Goal: Task Accomplishment & Management: Manage account settings

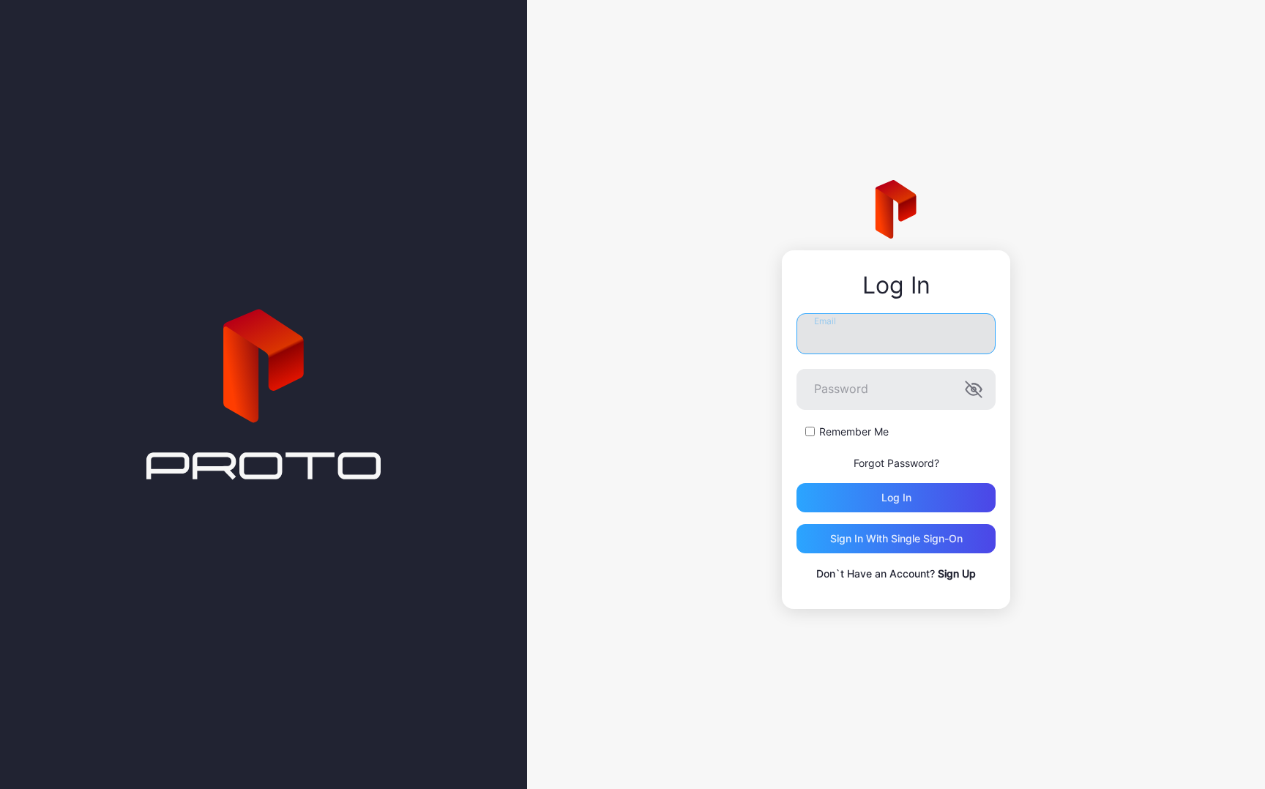
click at [859, 338] on input "Email" at bounding box center [896, 333] width 199 height 41
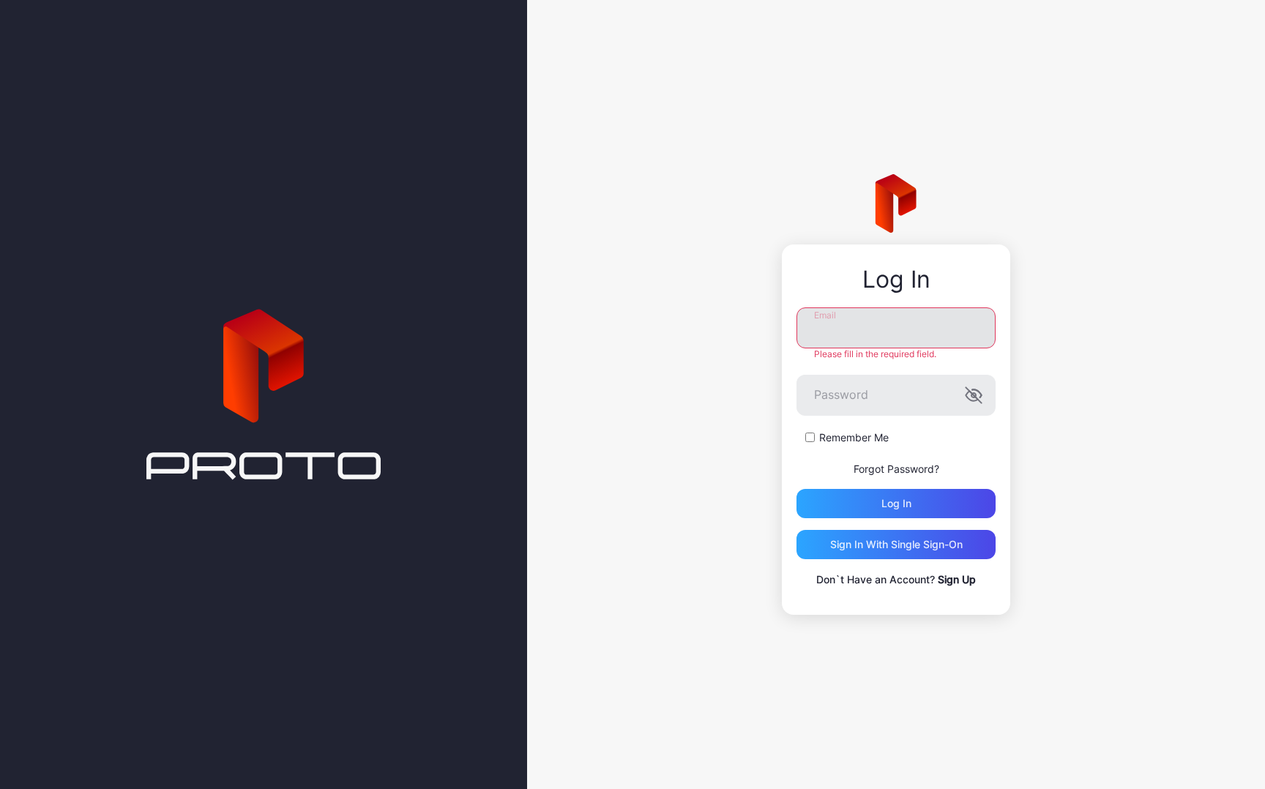
type input "**********"
click at [893, 476] on form "**********" at bounding box center [896, 413] width 199 height 211
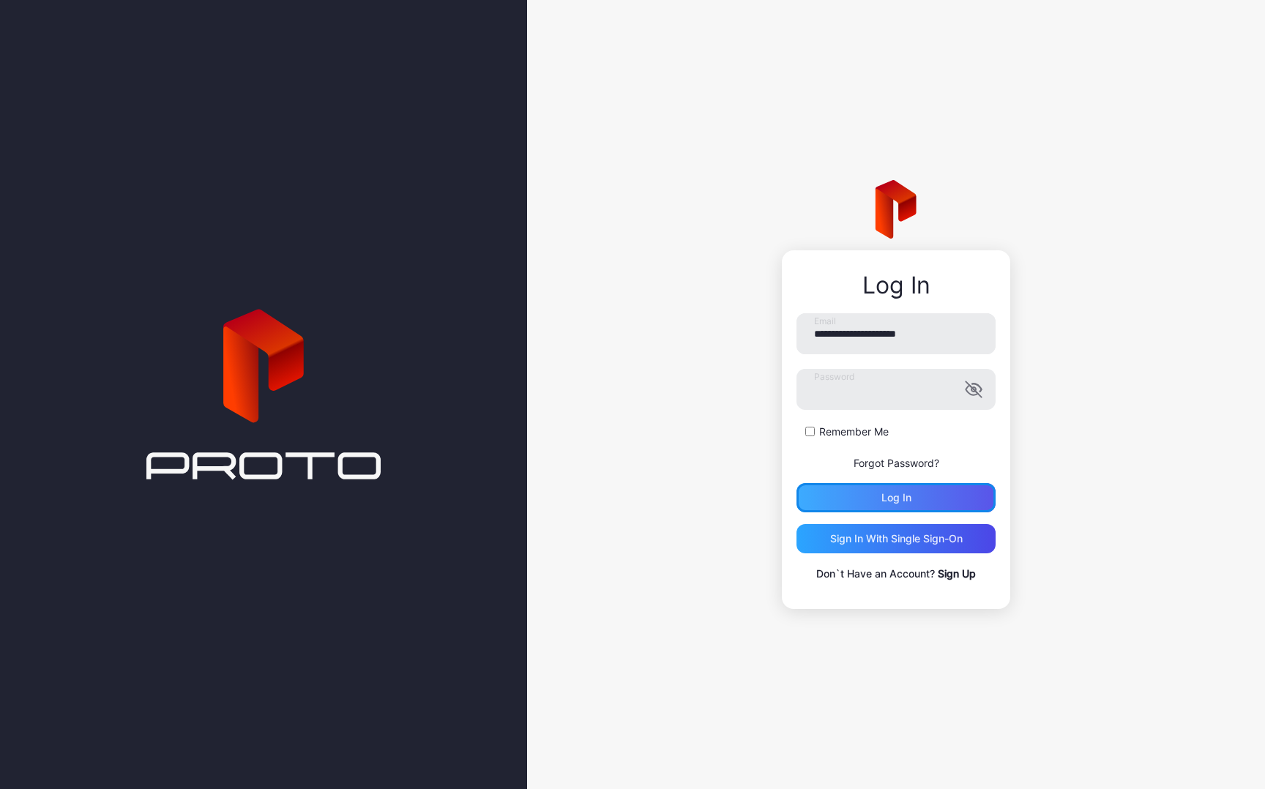
click at [887, 488] on div "Log in" at bounding box center [896, 497] width 199 height 29
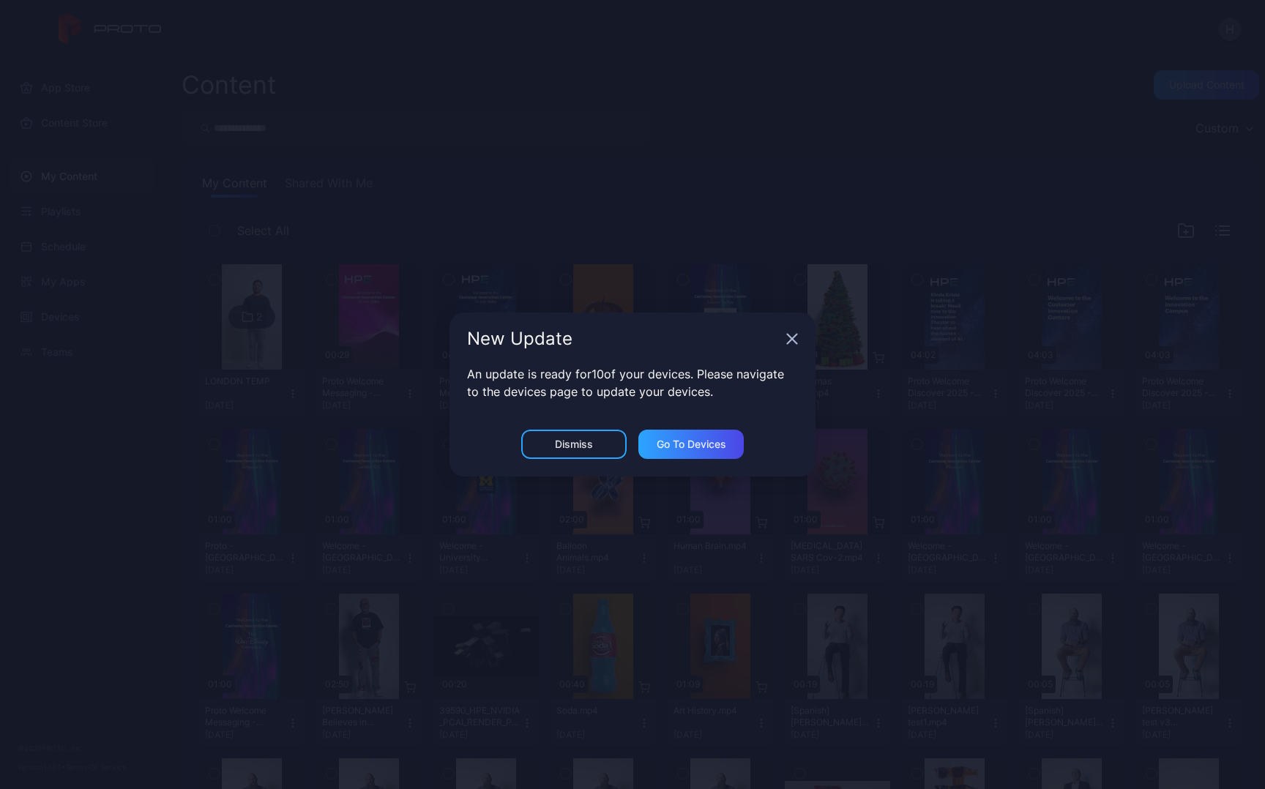
click at [788, 343] on icon "button" at bounding box center [793, 340] width 10 height 10
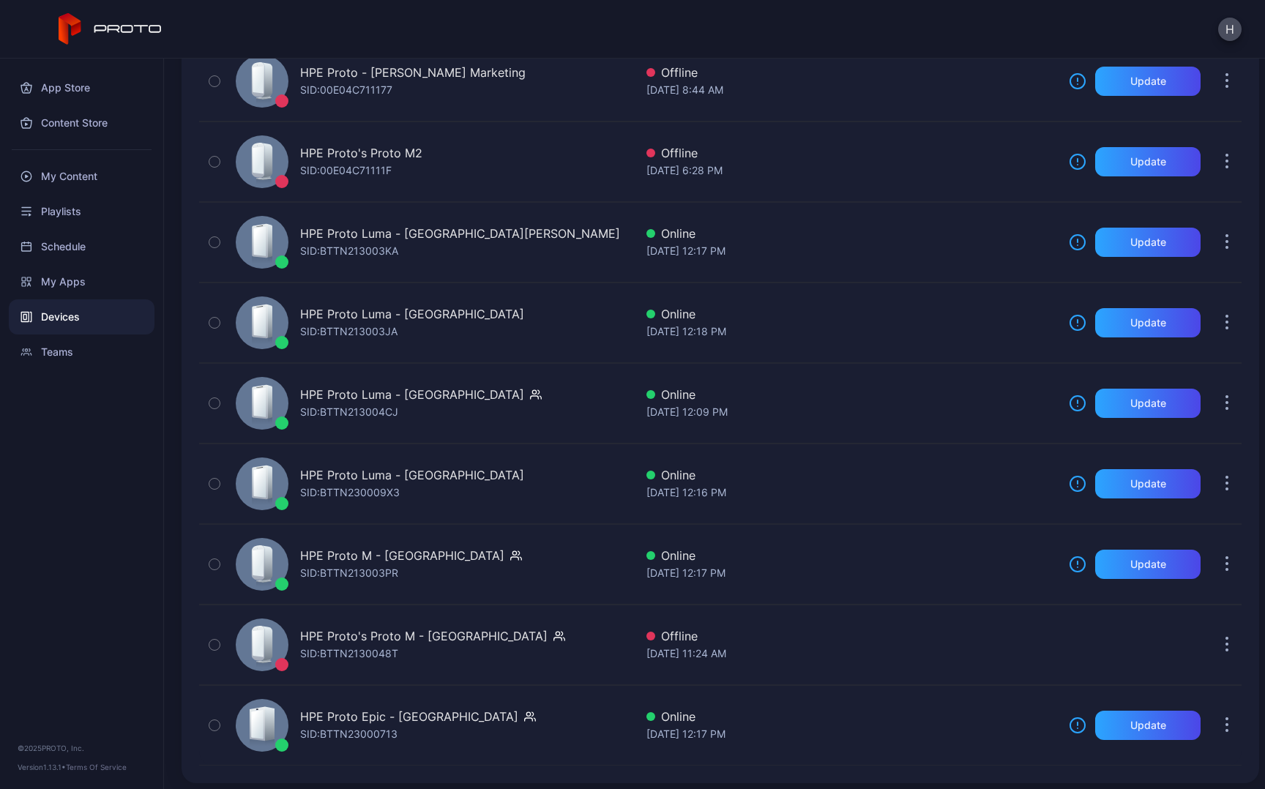
scroll to position [450, 0]
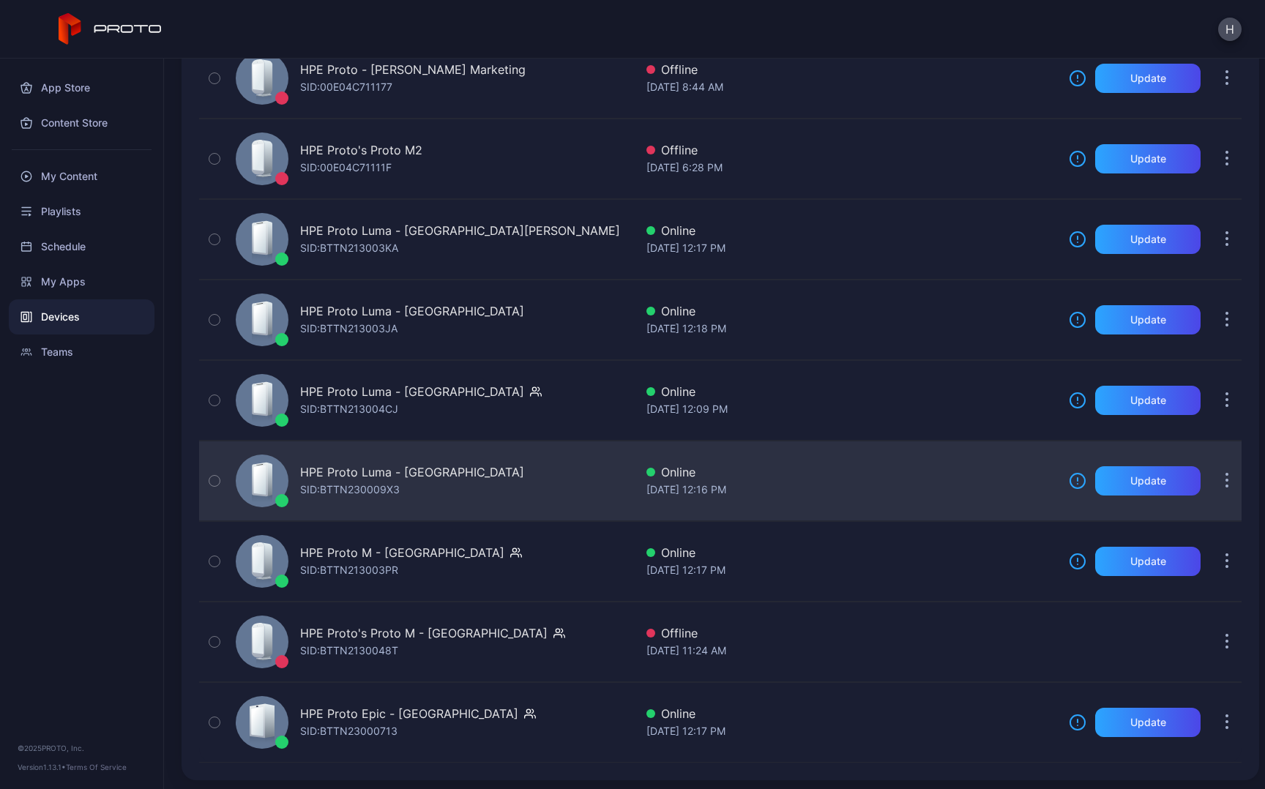
click at [615, 450] on div "HPE Proto Luma - [GEOGRAPHIC_DATA] SID: BTTN230009X3" at bounding box center [432, 480] width 405 height 73
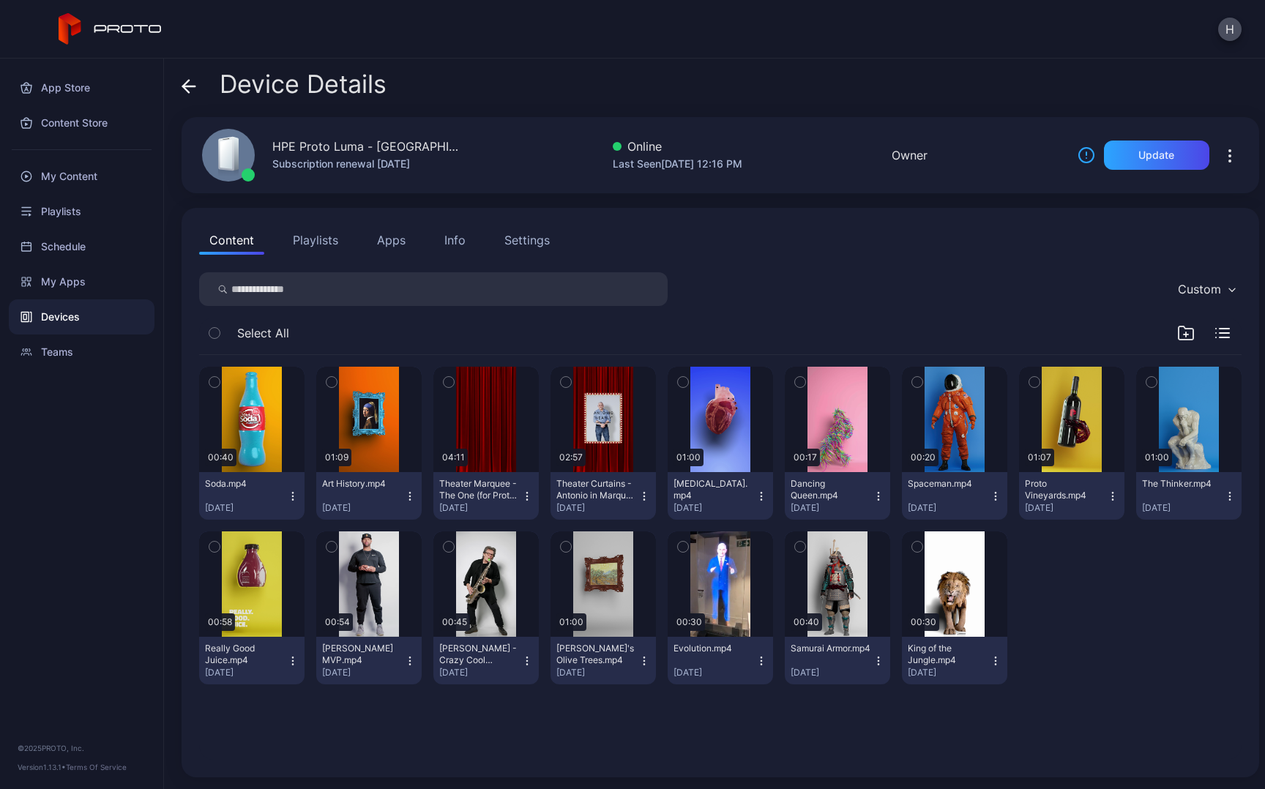
click at [1221, 163] on icon "button" at bounding box center [1230, 156] width 18 height 18
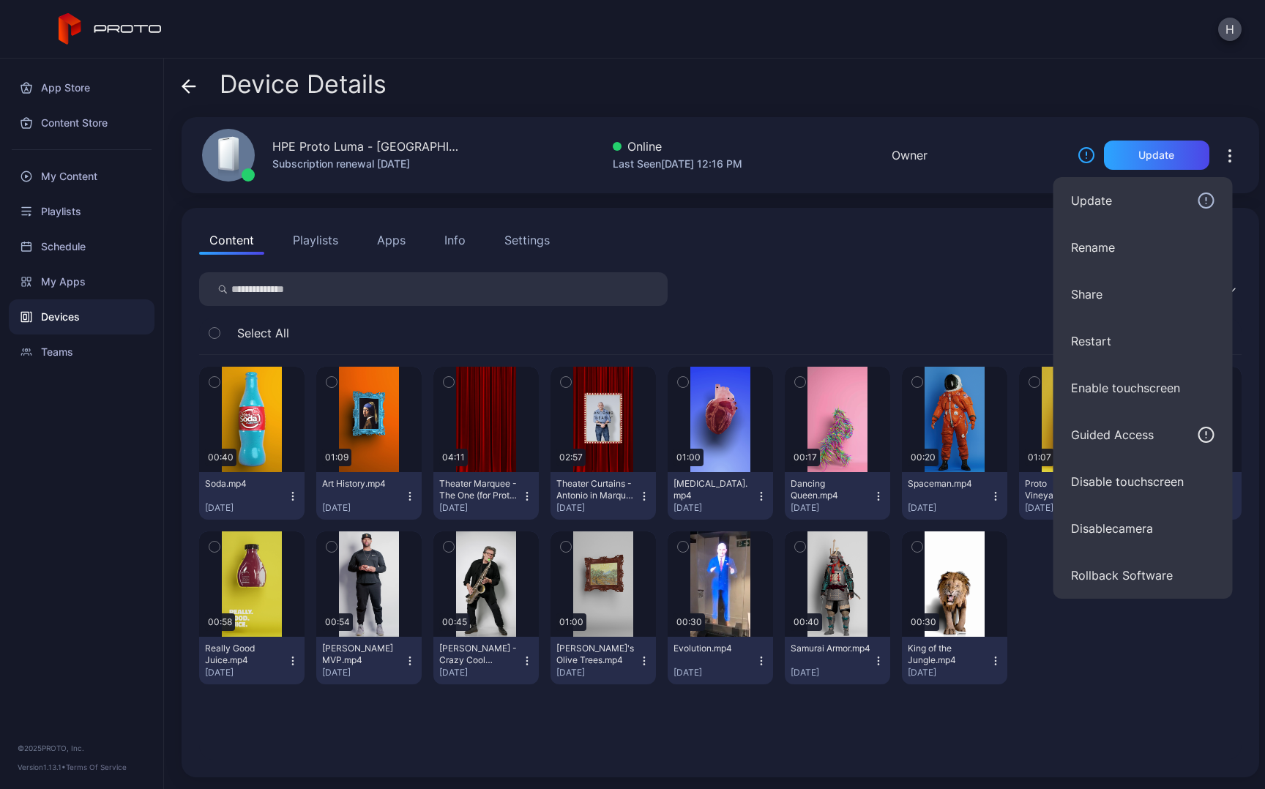
click at [1229, 161] on icon "button" at bounding box center [1229, 160] width 1 height 1
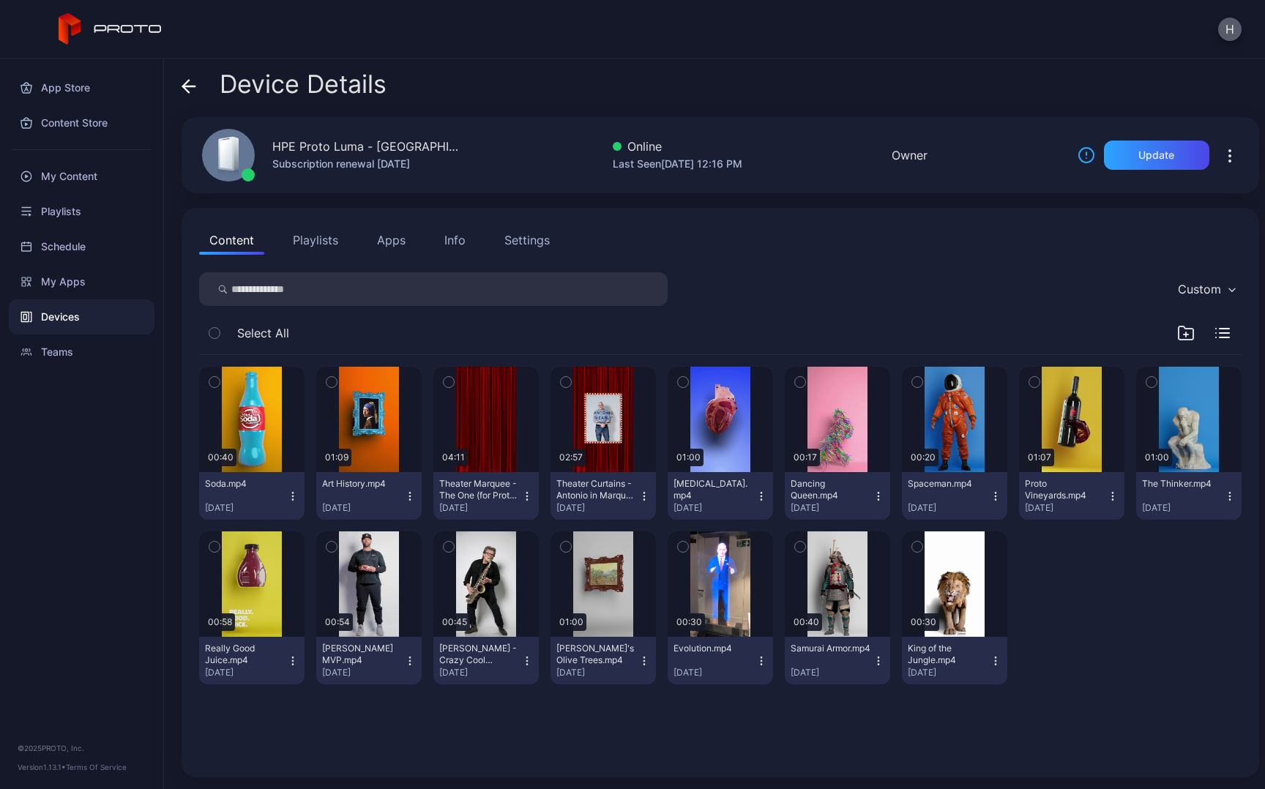
click at [1232, 30] on button "H" at bounding box center [1229, 29] width 23 height 23
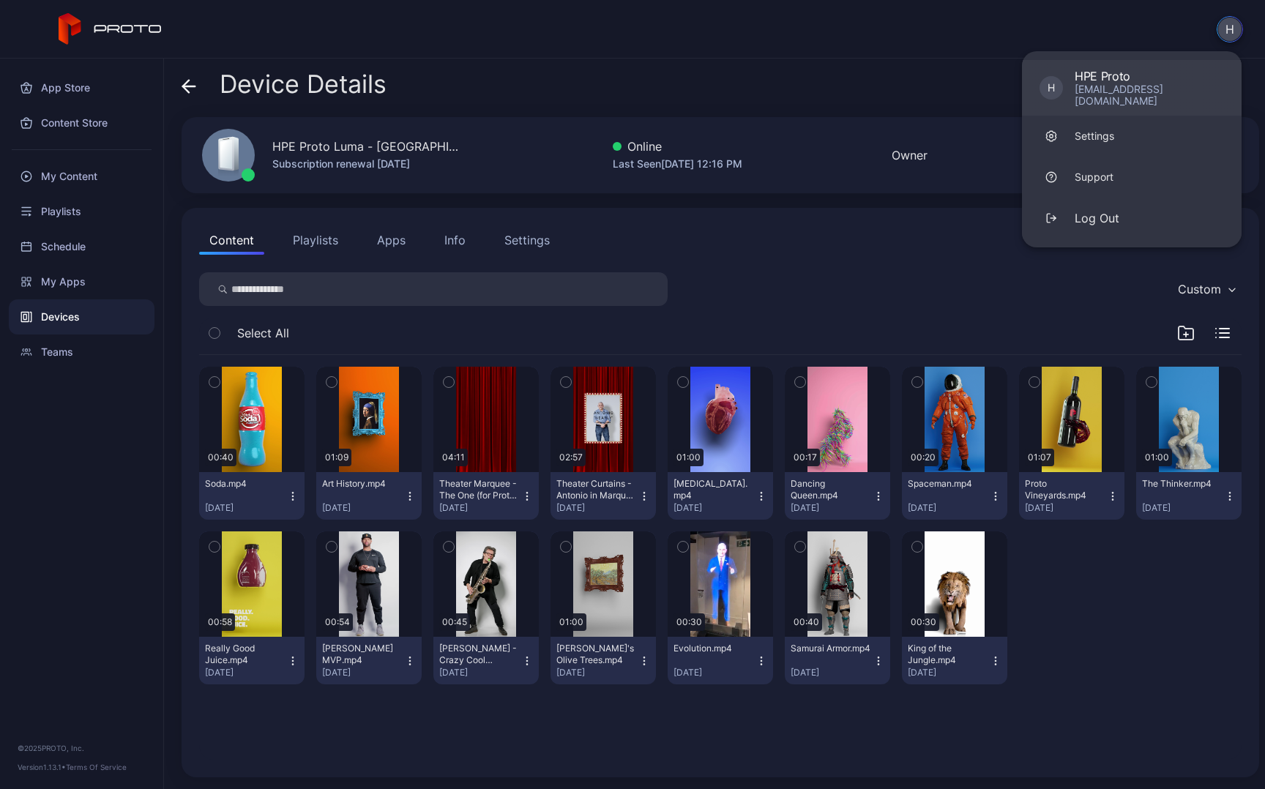
click at [1092, 88] on div "[EMAIL_ADDRESS][DOMAIN_NAME]" at bounding box center [1149, 94] width 149 height 23
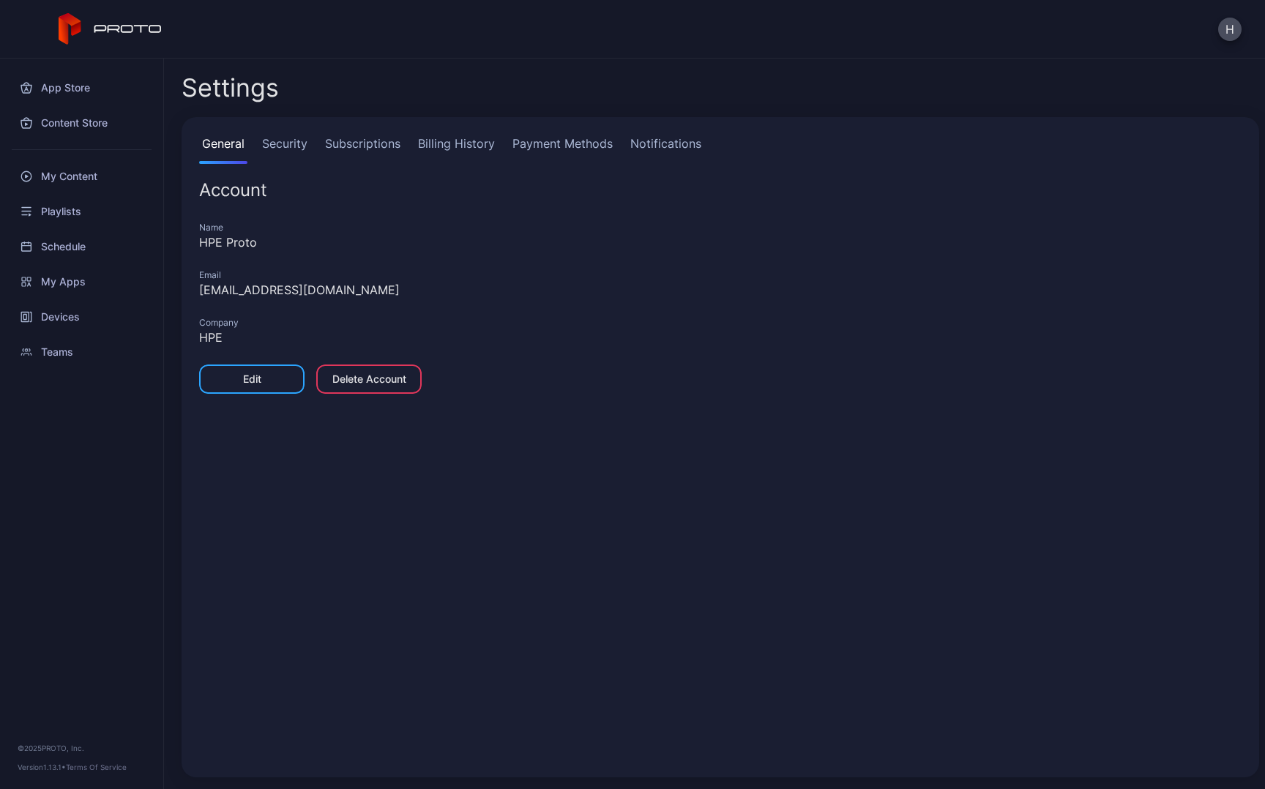
click at [362, 146] on link "Subscriptions" at bounding box center [362, 149] width 81 height 29
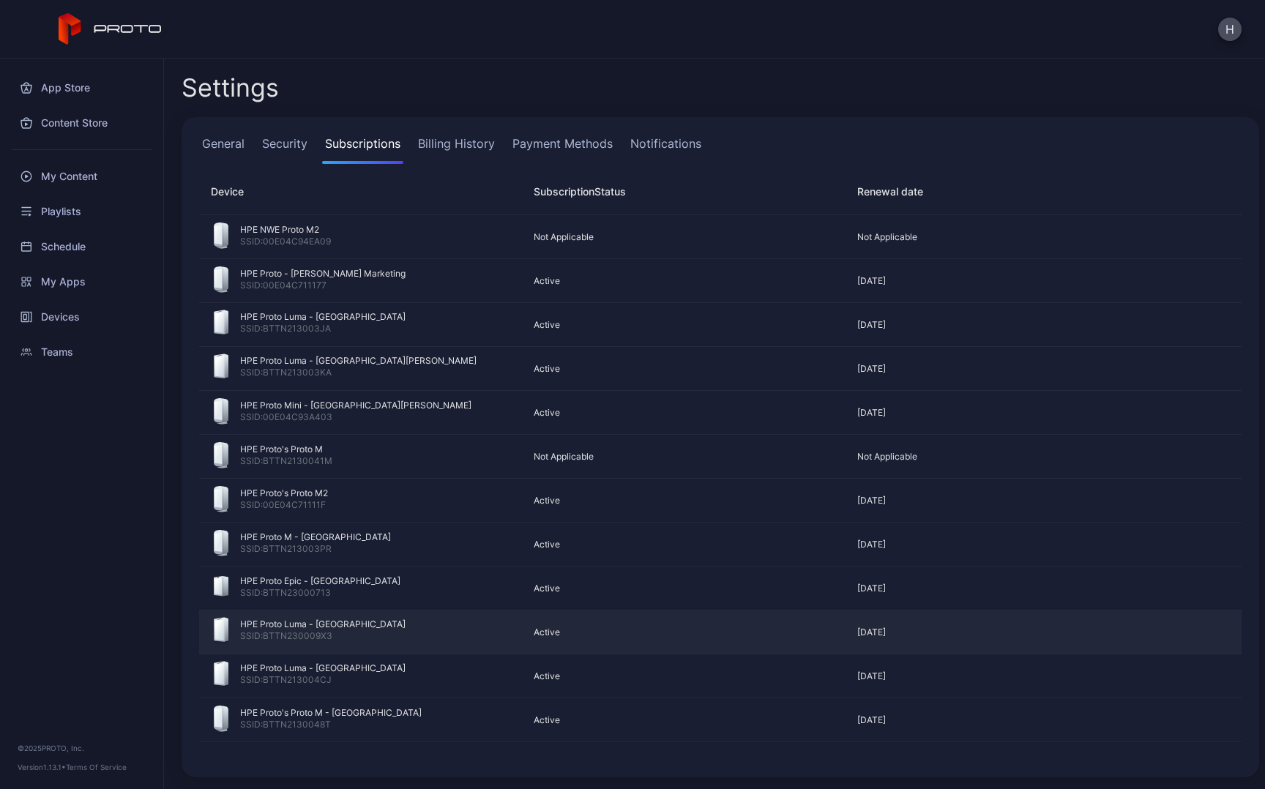
click at [319, 630] on div "SSID: BTTN230009X3" at bounding box center [322, 637] width 165 height 15
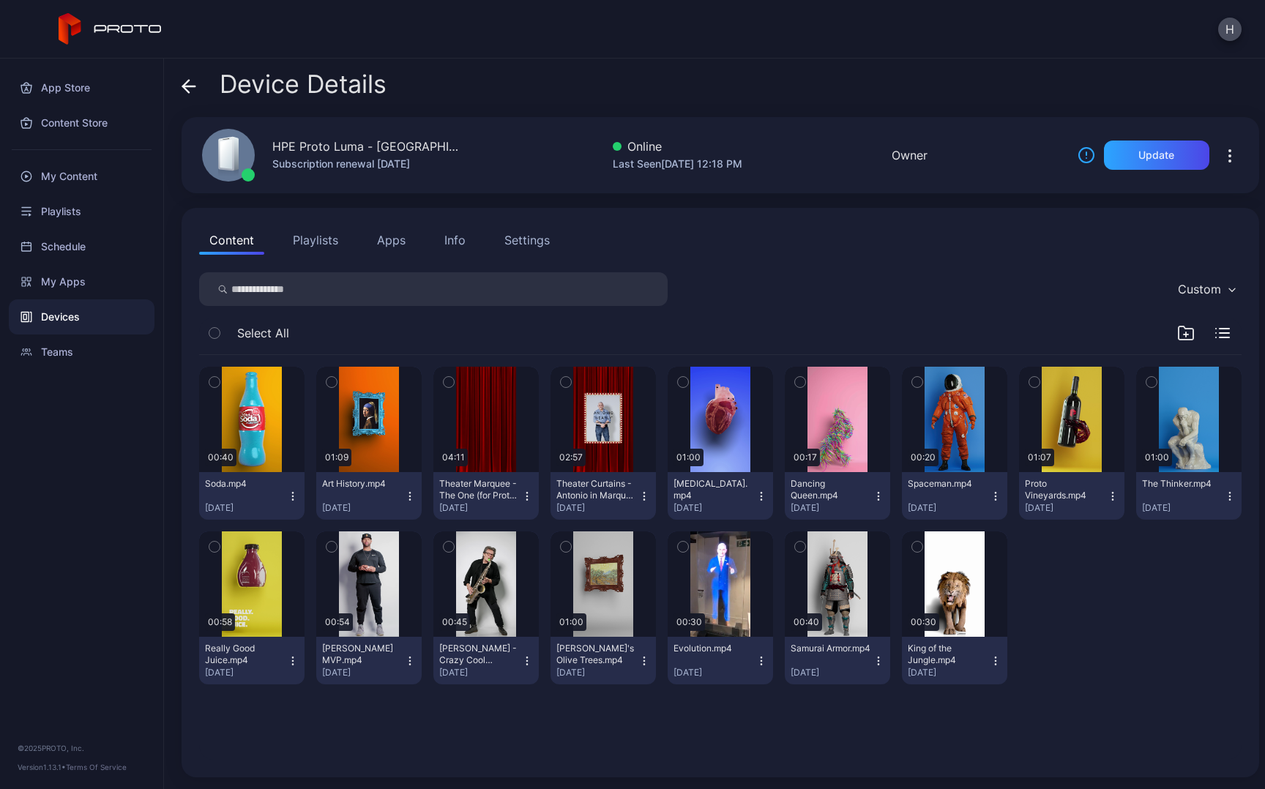
click at [892, 157] on div "Owner" at bounding box center [910, 155] width 36 height 18
click at [613, 152] on div "Online" at bounding box center [678, 147] width 130 height 18
drag, startPoint x: 329, startPoint y: 148, endPoint x: 198, endPoint y: 157, distance: 130.6
click at [325, 149] on div "HPE Proto Luma - [GEOGRAPHIC_DATA]" at bounding box center [367, 147] width 190 height 18
click at [198, 157] on div "HPE Proto Luma - [GEOGRAPHIC_DATA] Subscription renewal [DATE]" at bounding box center [324, 155] width 278 height 79
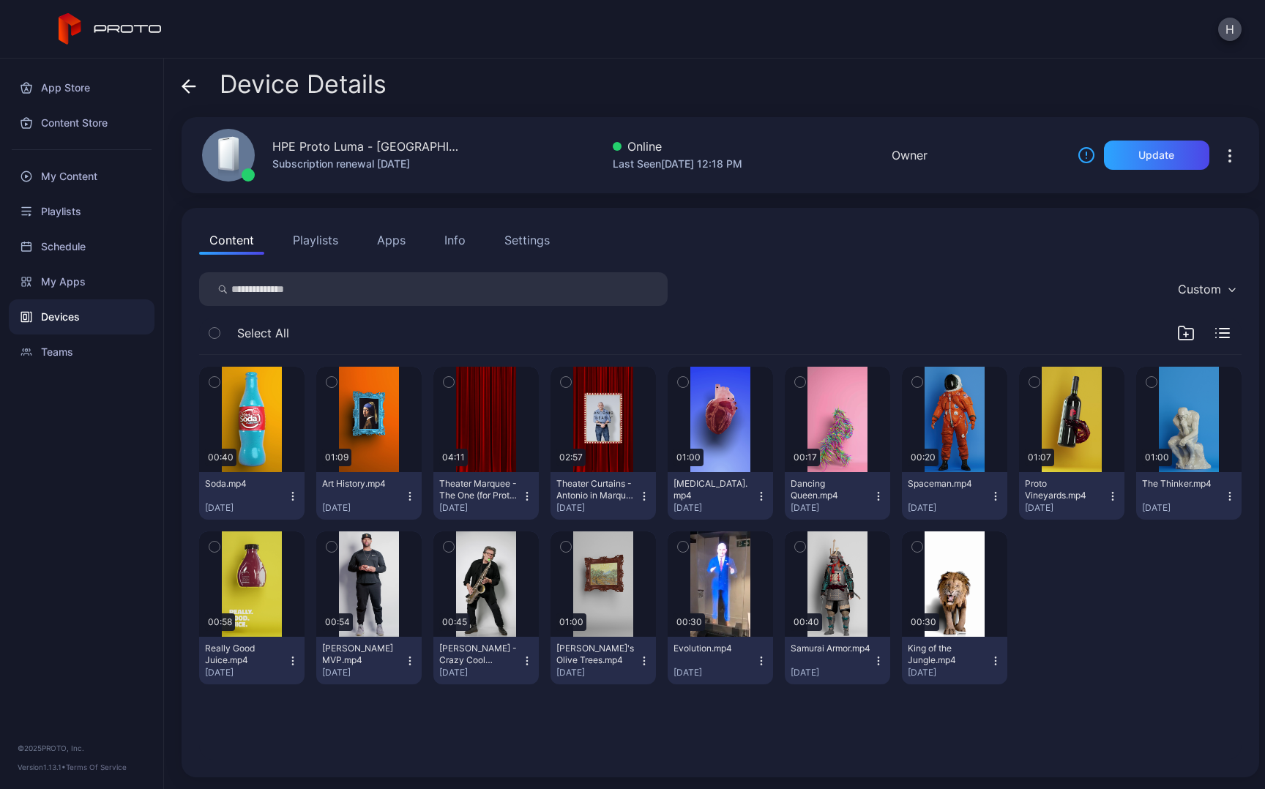
click at [226, 156] on icon at bounding box center [226, 154] width 12 height 29
